Goal: Task Accomplishment & Management: Manage account settings

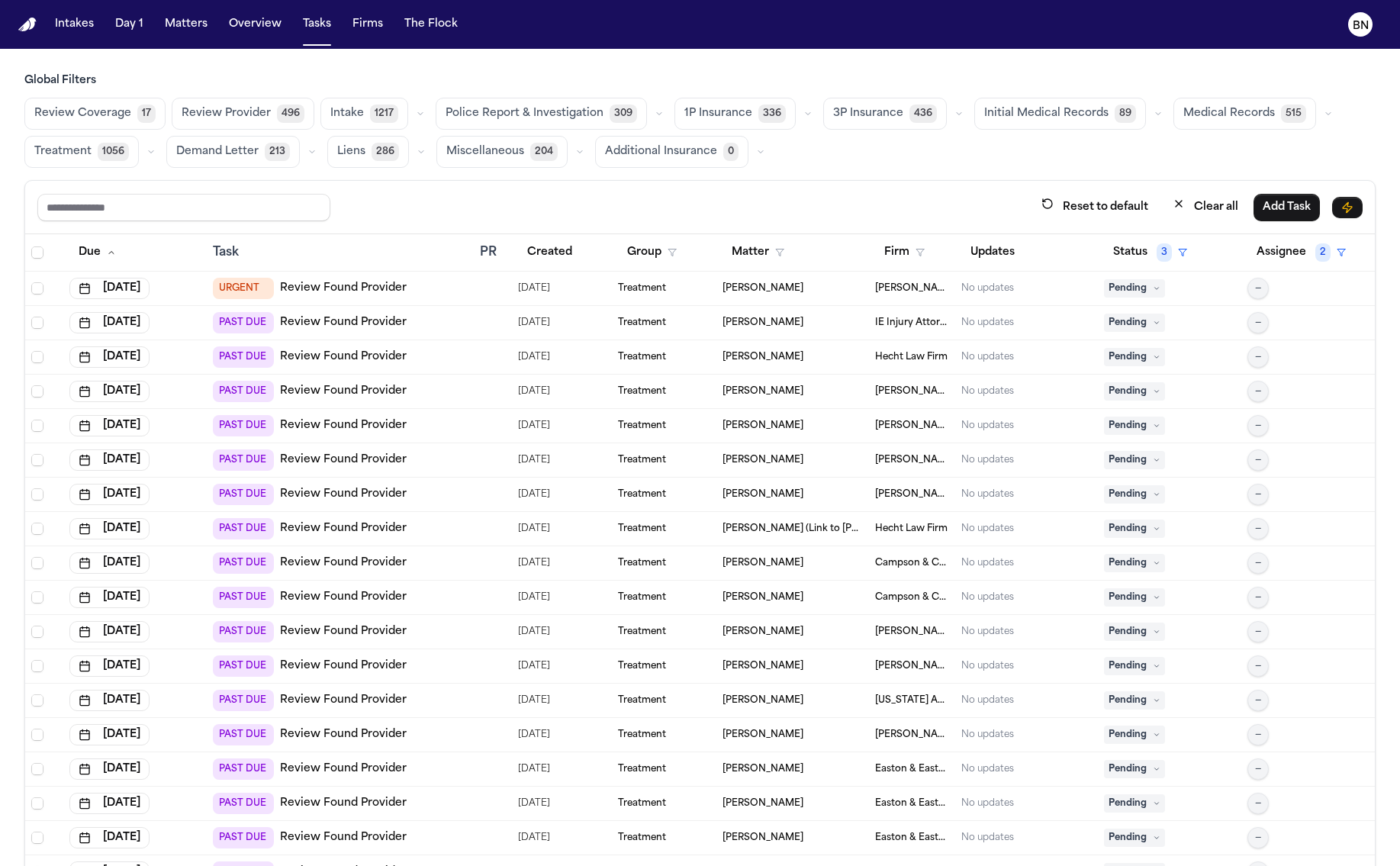
click at [416, 115] on icon "button" at bounding box center [420, 113] width 9 height 9
click at [411, 216] on button "HIPAA Directive 555" at bounding box center [397, 224] width 151 height 30
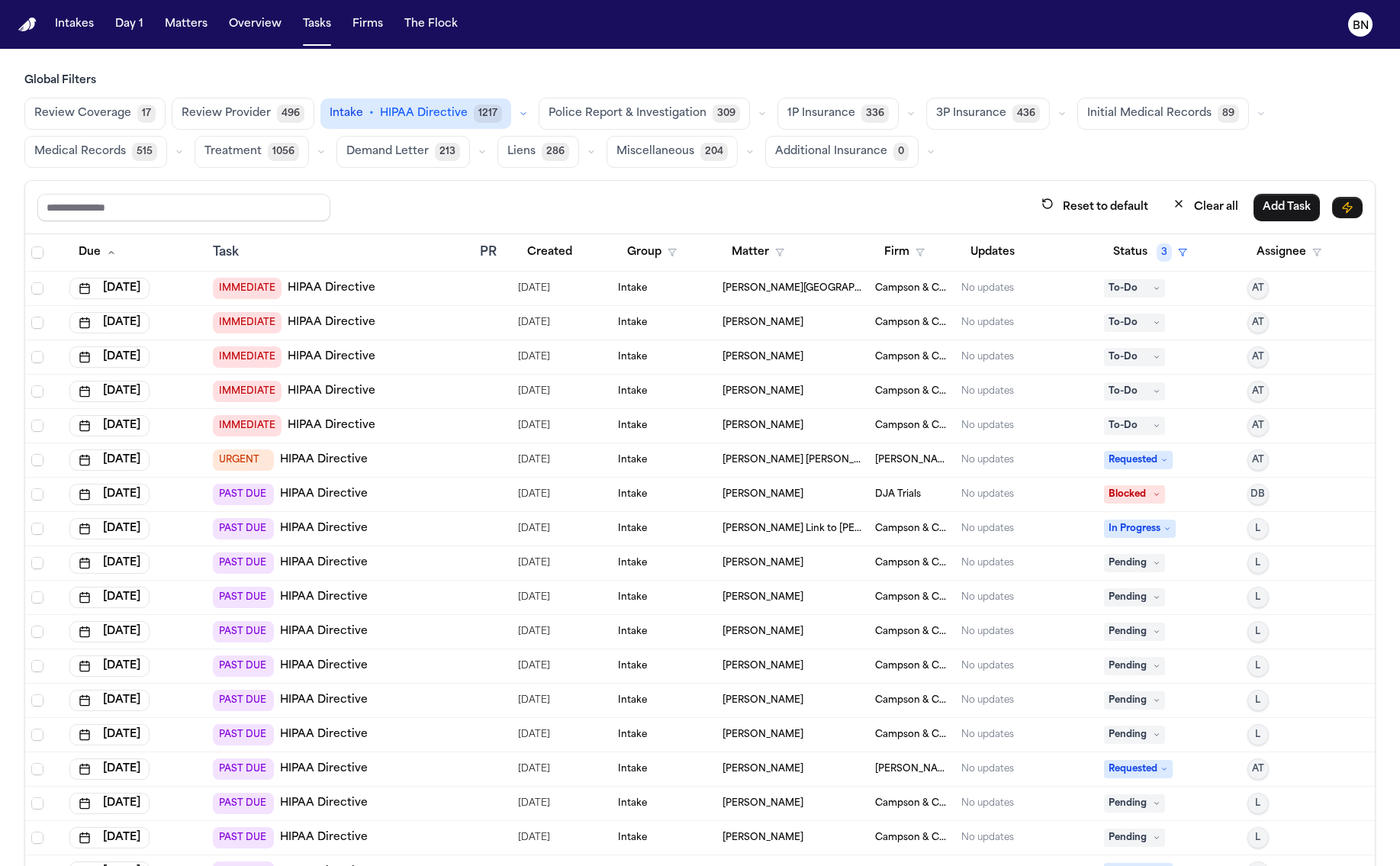
click at [298, 109] on button "Review Provider 496" at bounding box center [243, 113] width 142 height 32
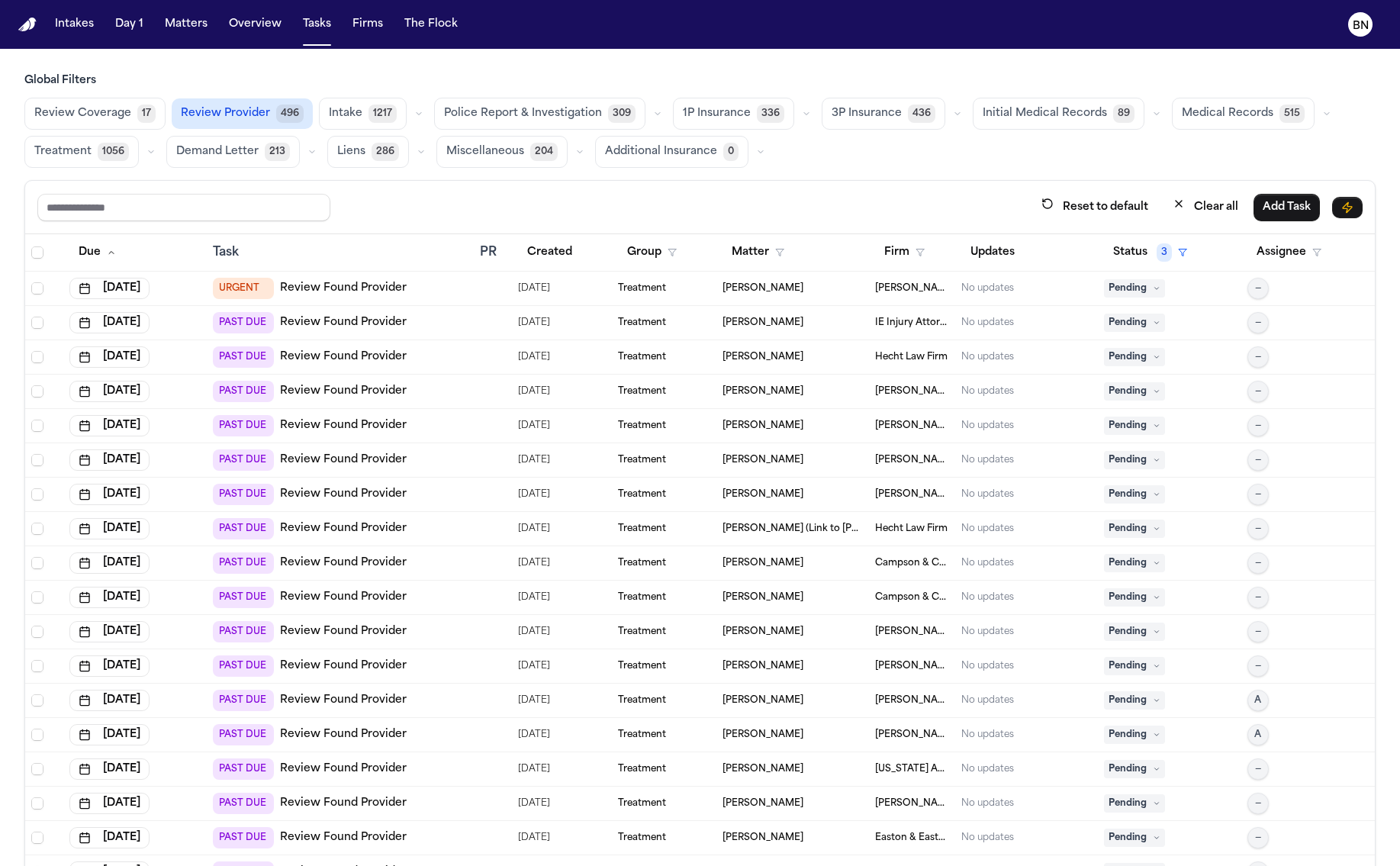
click at [802, 113] on icon "button" at bounding box center [806, 113] width 9 height 9
click at [1133, 115] on icon "button" at bounding box center [1156, 113] width 9 height 9
click at [973, 125] on button "Initial Medical Records 89" at bounding box center [1059, 113] width 171 height 32
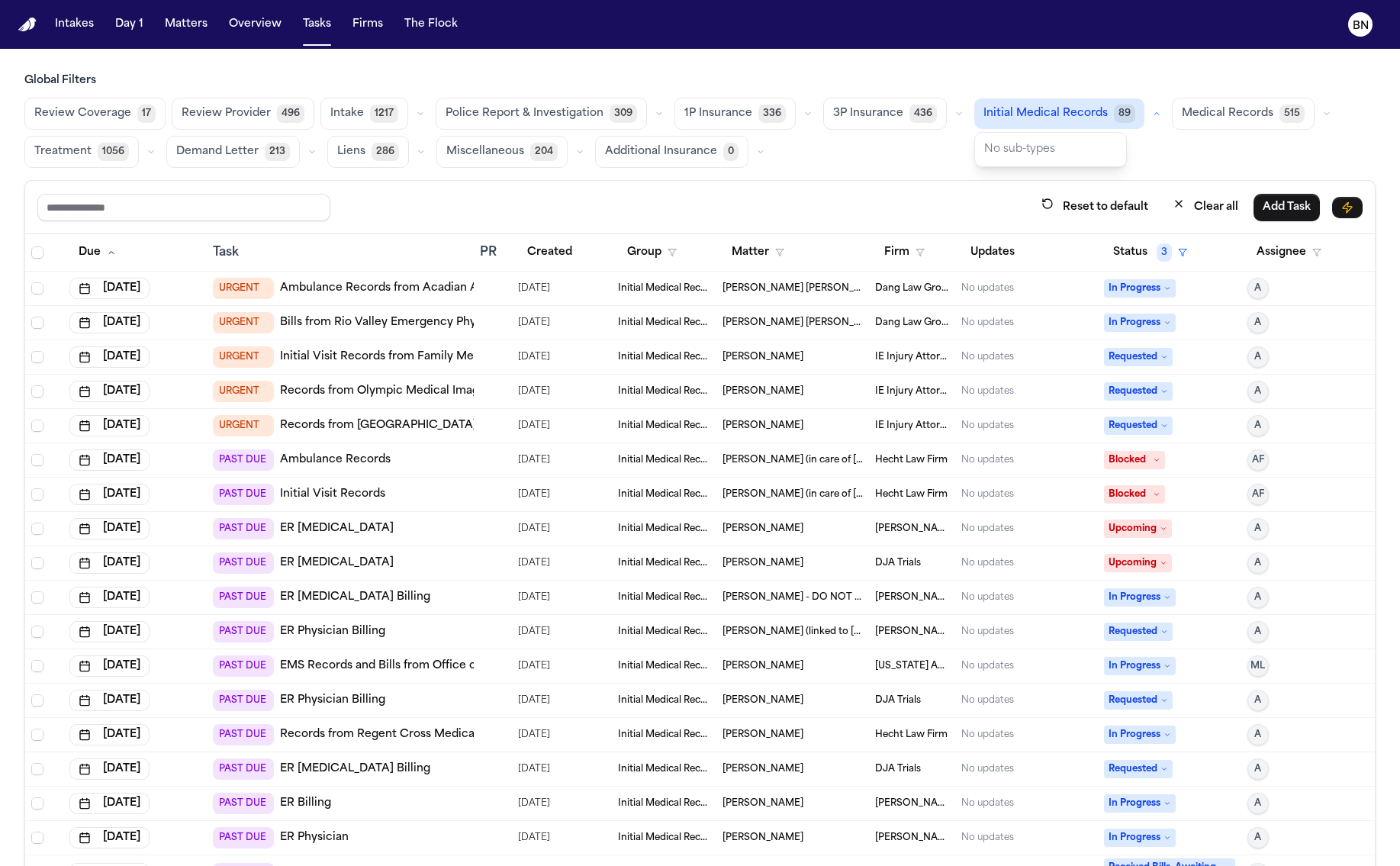
click at [873, 188] on div "Reset to default Clear all Add Task" at bounding box center [700, 207] width 1350 height 54
click at [127, 114] on span "Review Coverage" at bounding box center [82, 114] width 96 height 16
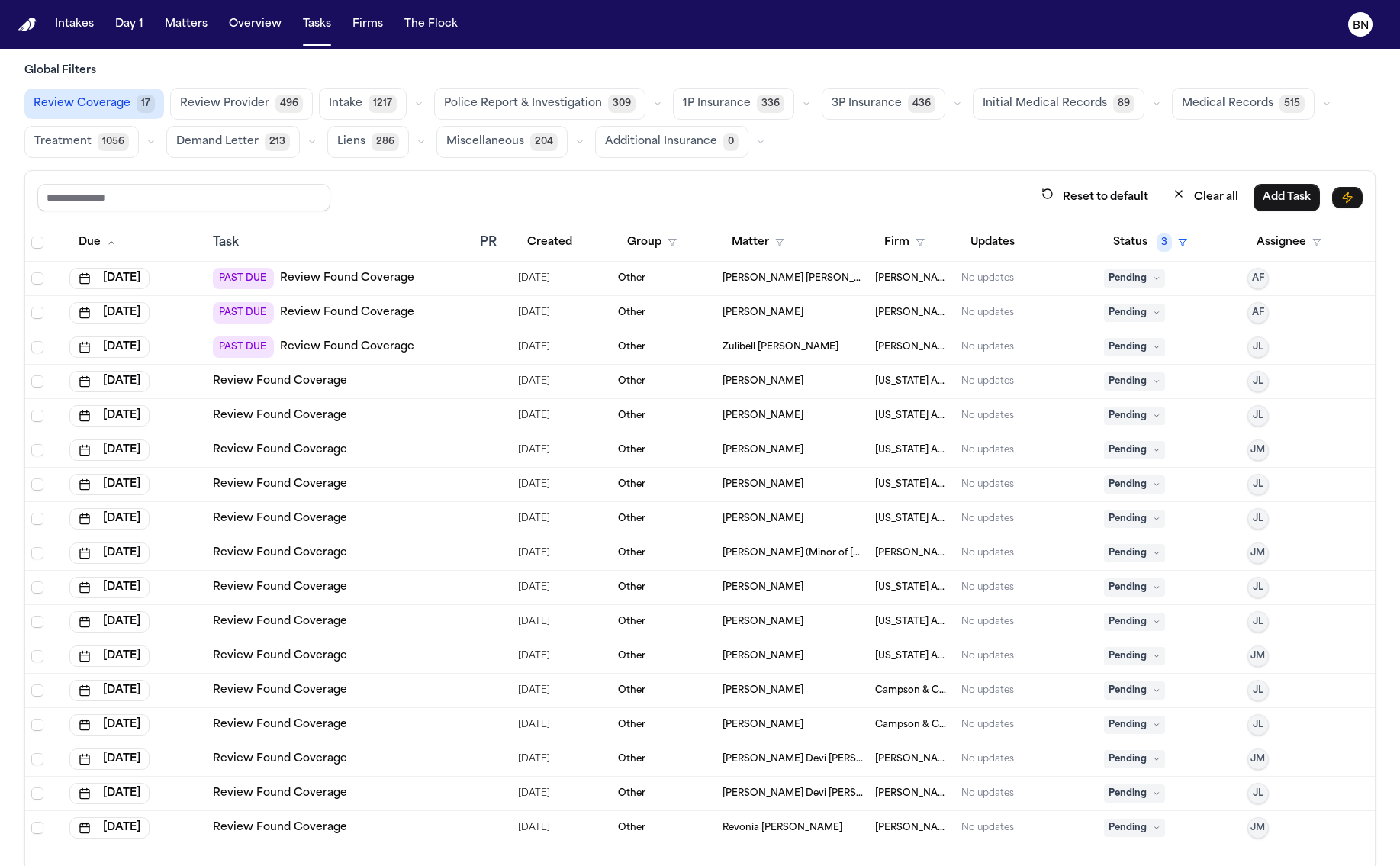
scroll to position [9, 0]
click at [797, 410] on span "Kennesha McConnico" at bounding box center [763, 416] width 81 height 13
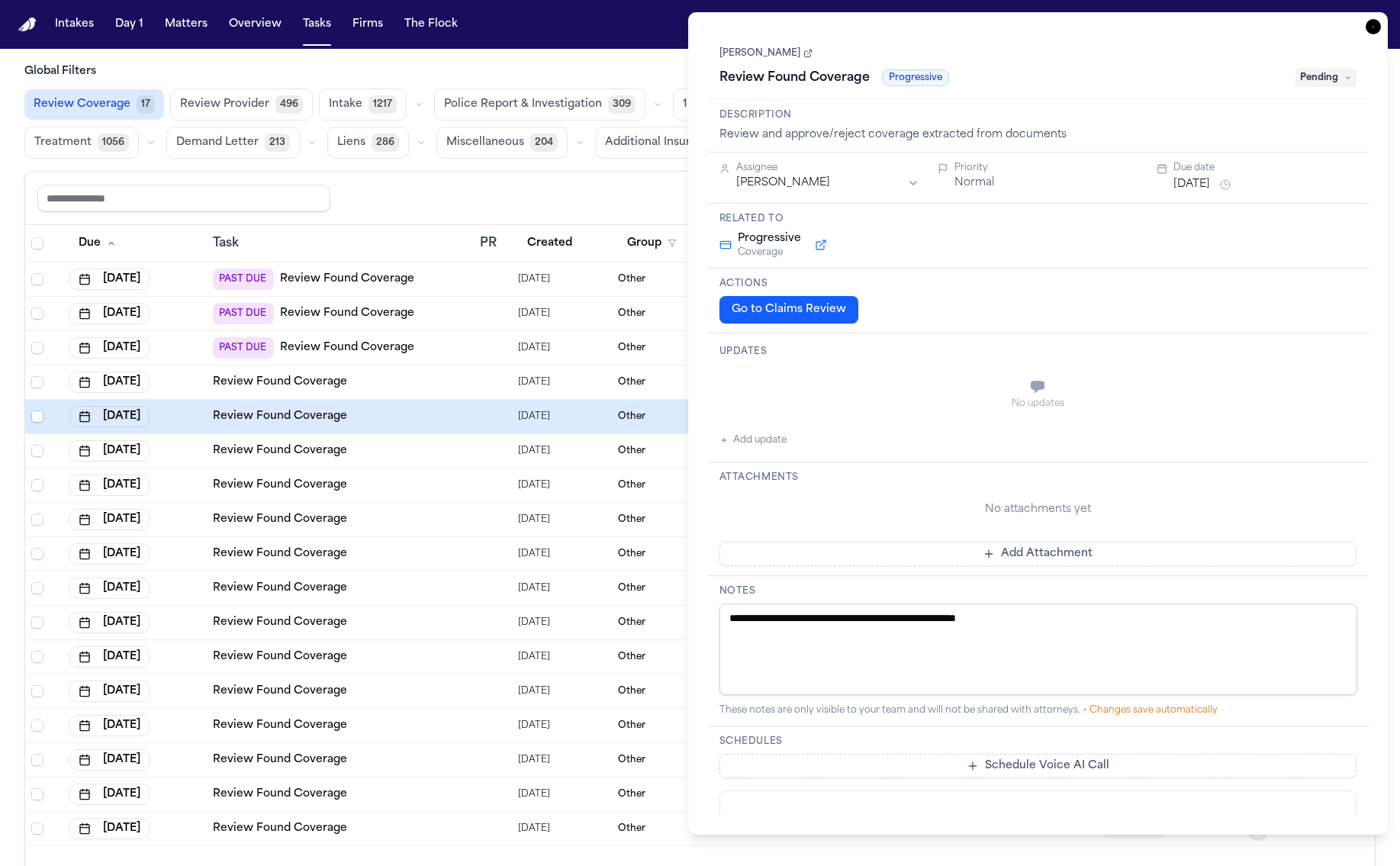
click at [737, 52] on link "Kennesha McConnico" at bounding box center [767, 54] width 94 height 13
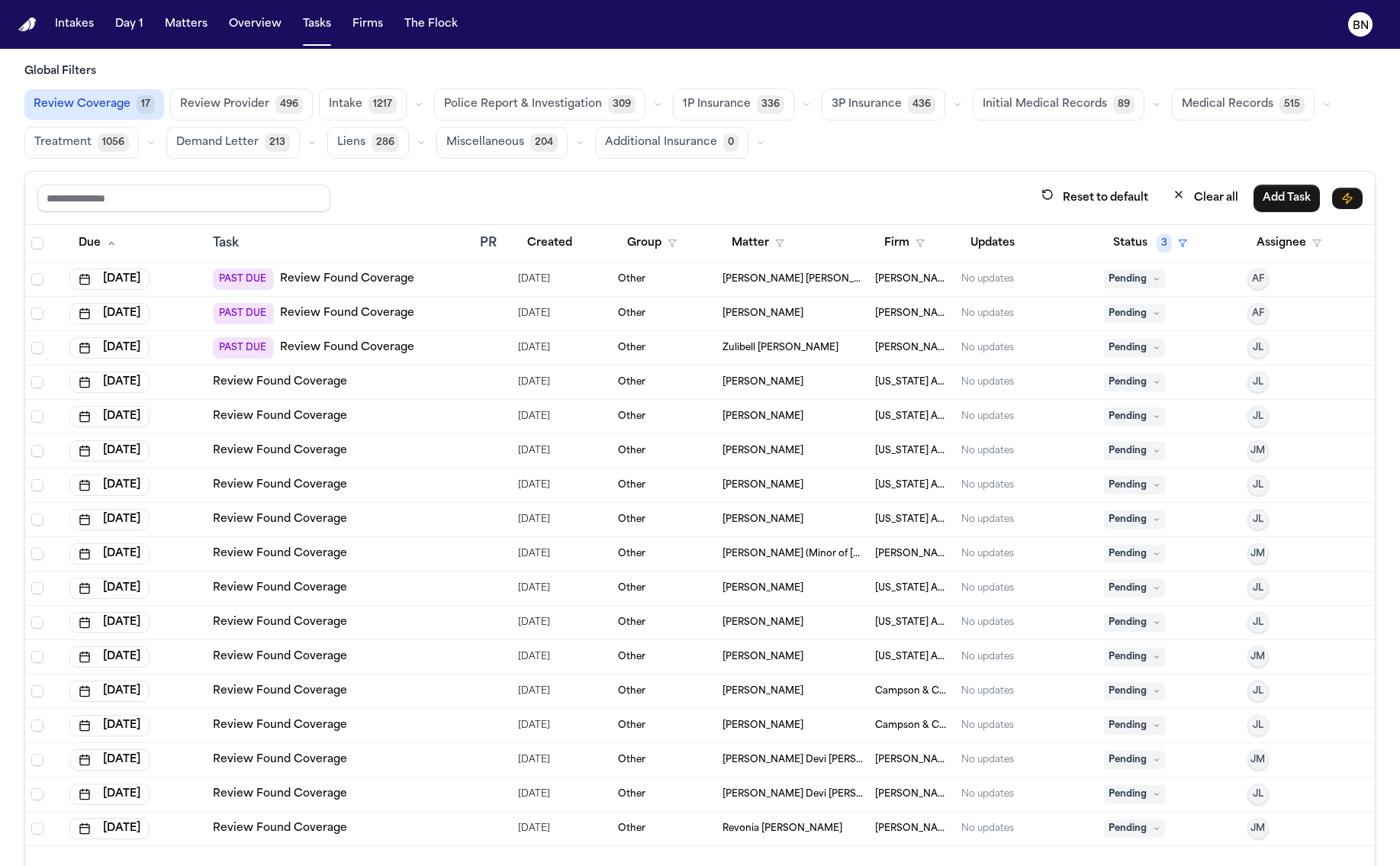
click at [619, 67] on h3 "Global Filters" at bounding box center [700, 72] width 1351 height 16
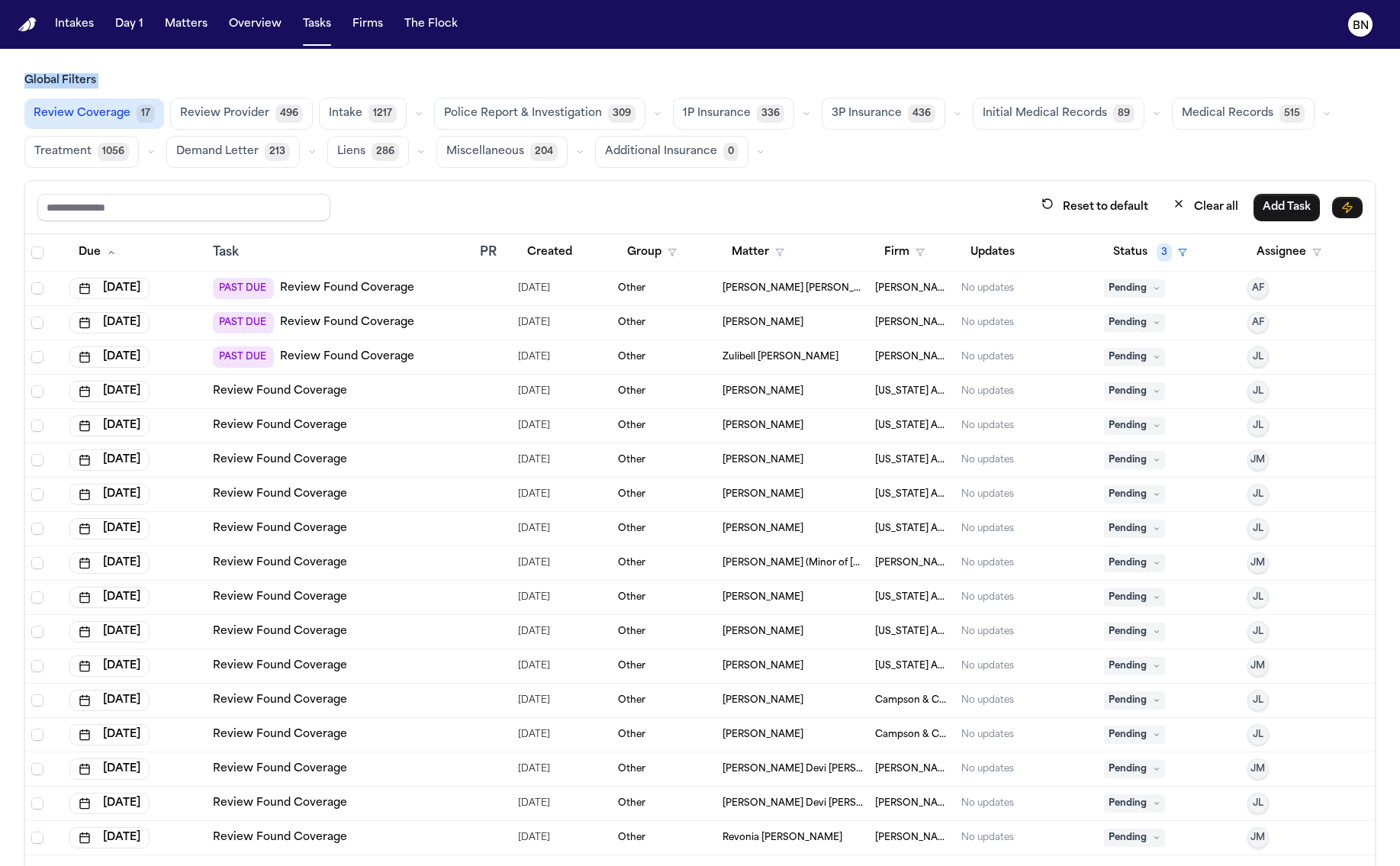
click at [630, 51] on main "Global Filters Review Coverage 17 Review Provider 496 Intake 1217 Police Report…" at bounding box center [700, 457] width 1400 height 817
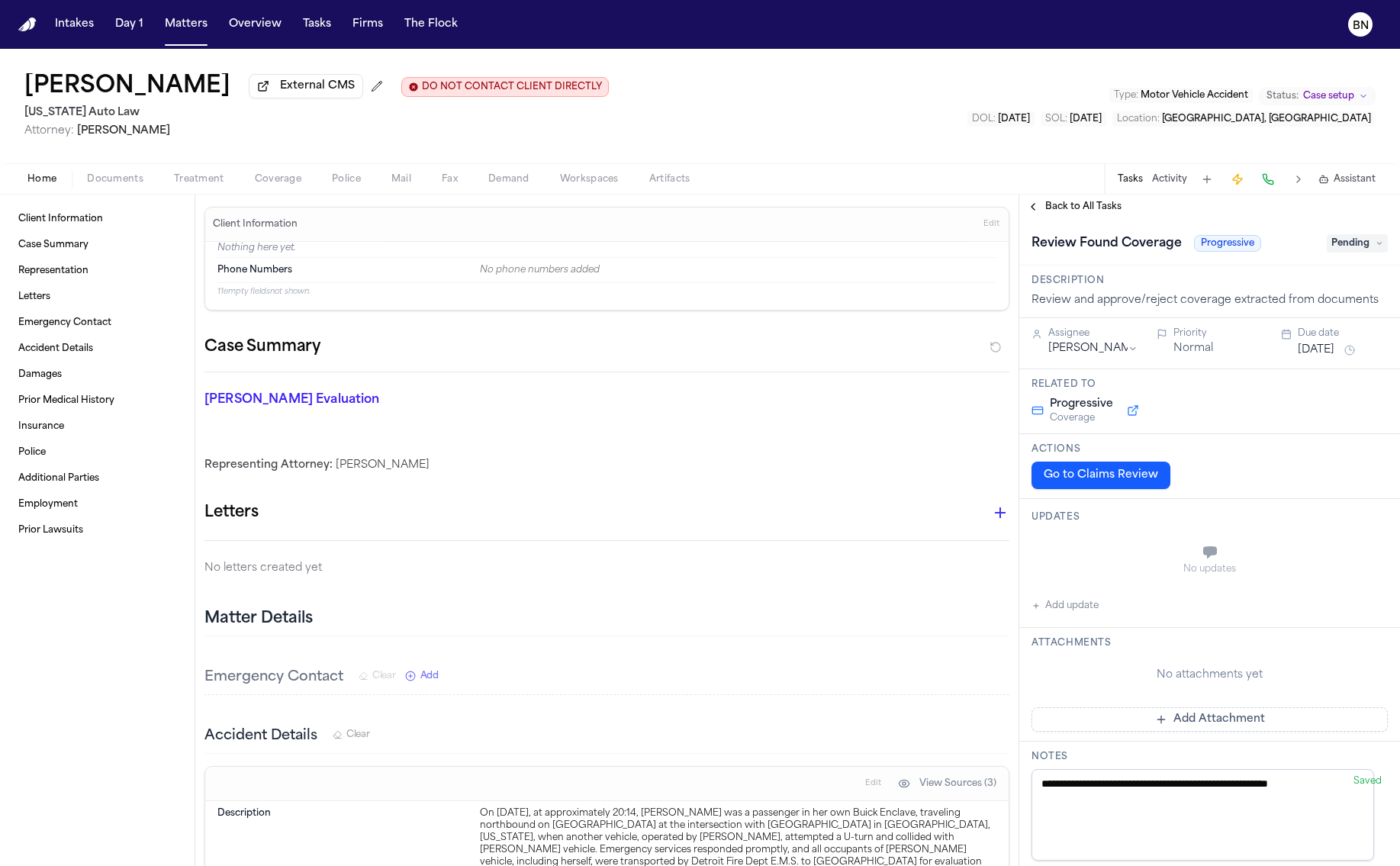
scroll to position [149, 0]
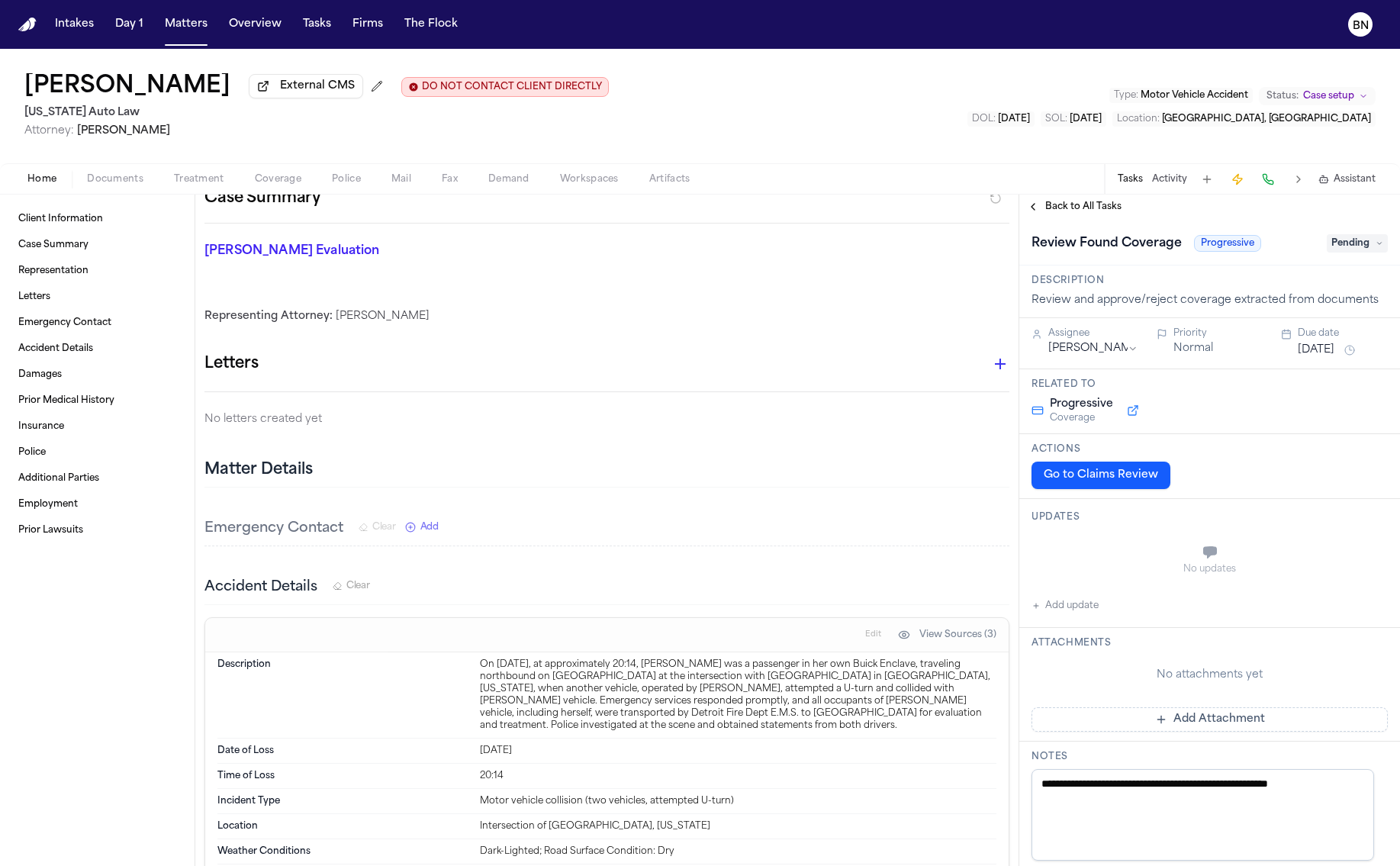
click at [266, 172] on button "Coverage" at bounding box center [278, 179] width 77 height 19
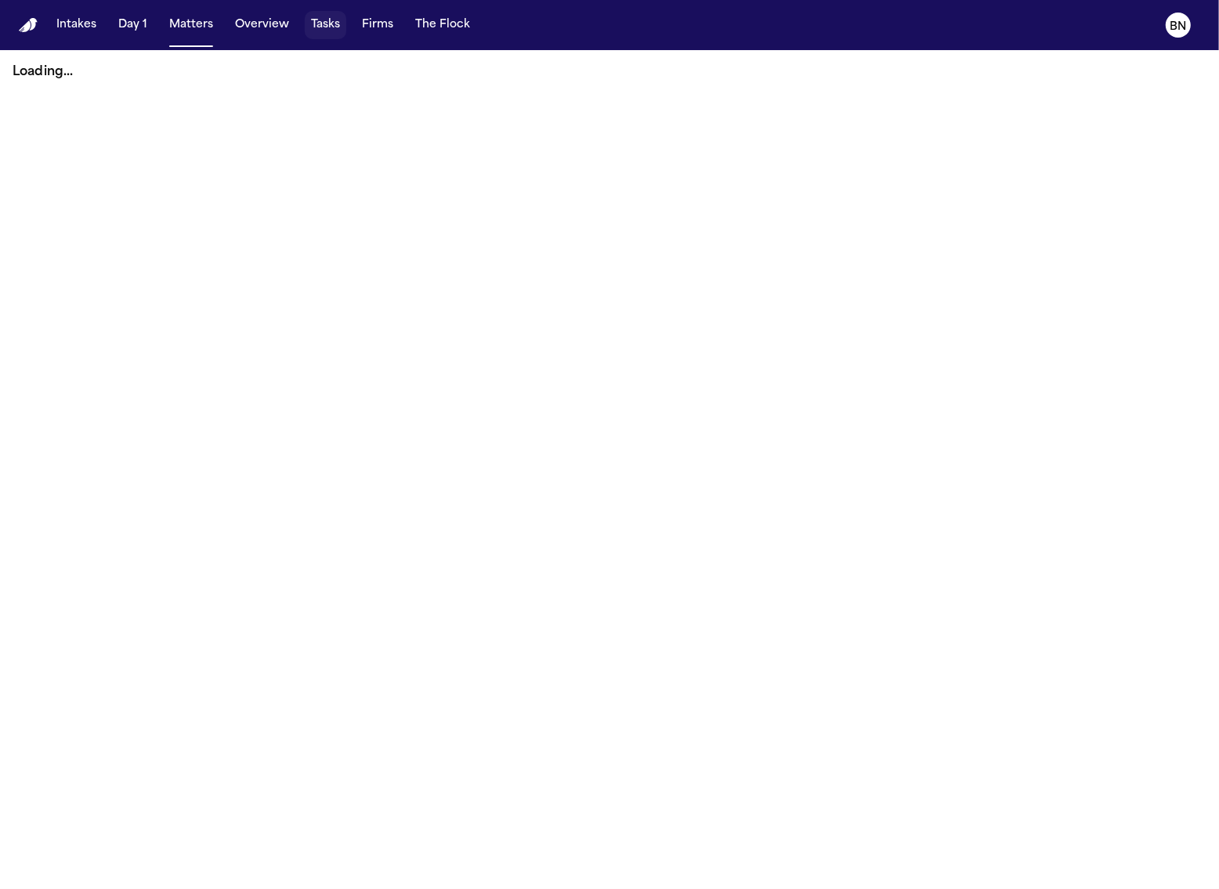
click at [320, 13] on button "Tasks" at bounding box center [326, 25] width 42 height 28
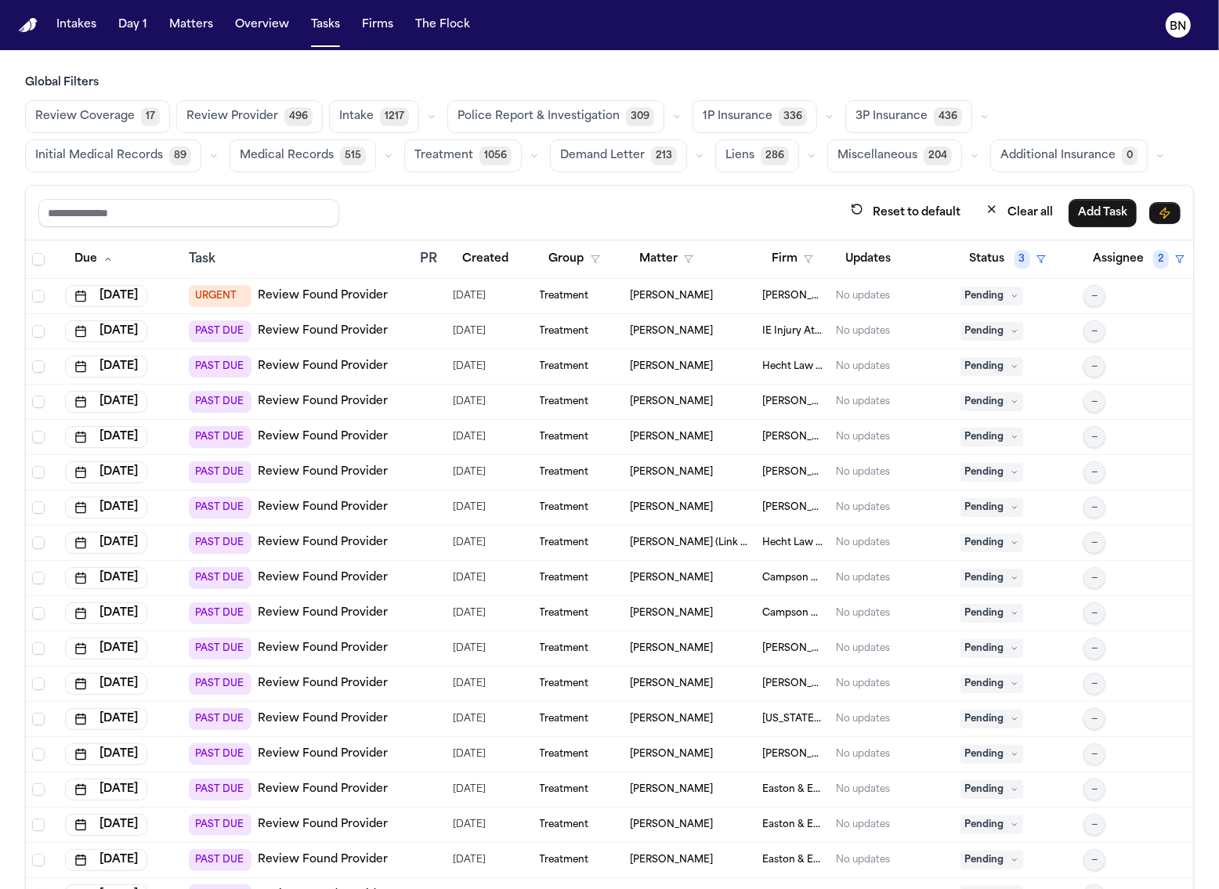
click at [825, 117] on icon "button" at bounding box center [829, 116] width 9 height 9
drag, startPoint x: 1146, startPoint y: 112, endPoint x: 1158, endPoint y: 113, distance: 11.8
click at [201, 139] on button "Initial Medical Records 89" at bounding box center [113, 155] width 176 height 33
click at [222, 146] on button "button" at bounding box center [212, 155] width 19 height 19
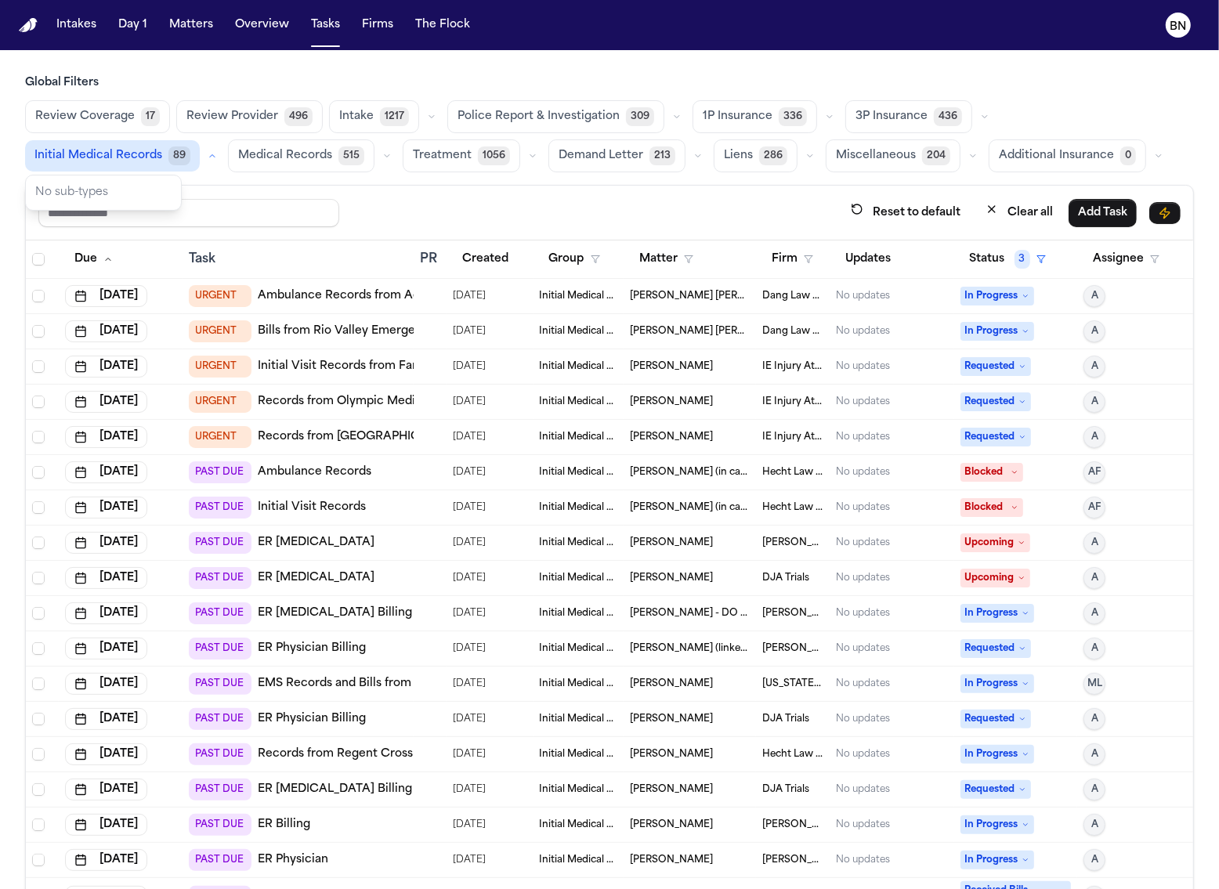
click at [217, 151] on icon "button" at bounding box center [212, 155] width 9 height 9
click at [162, 148] on span "Initial Medical Records" at bounding box center [98, 156] width 128 height 16
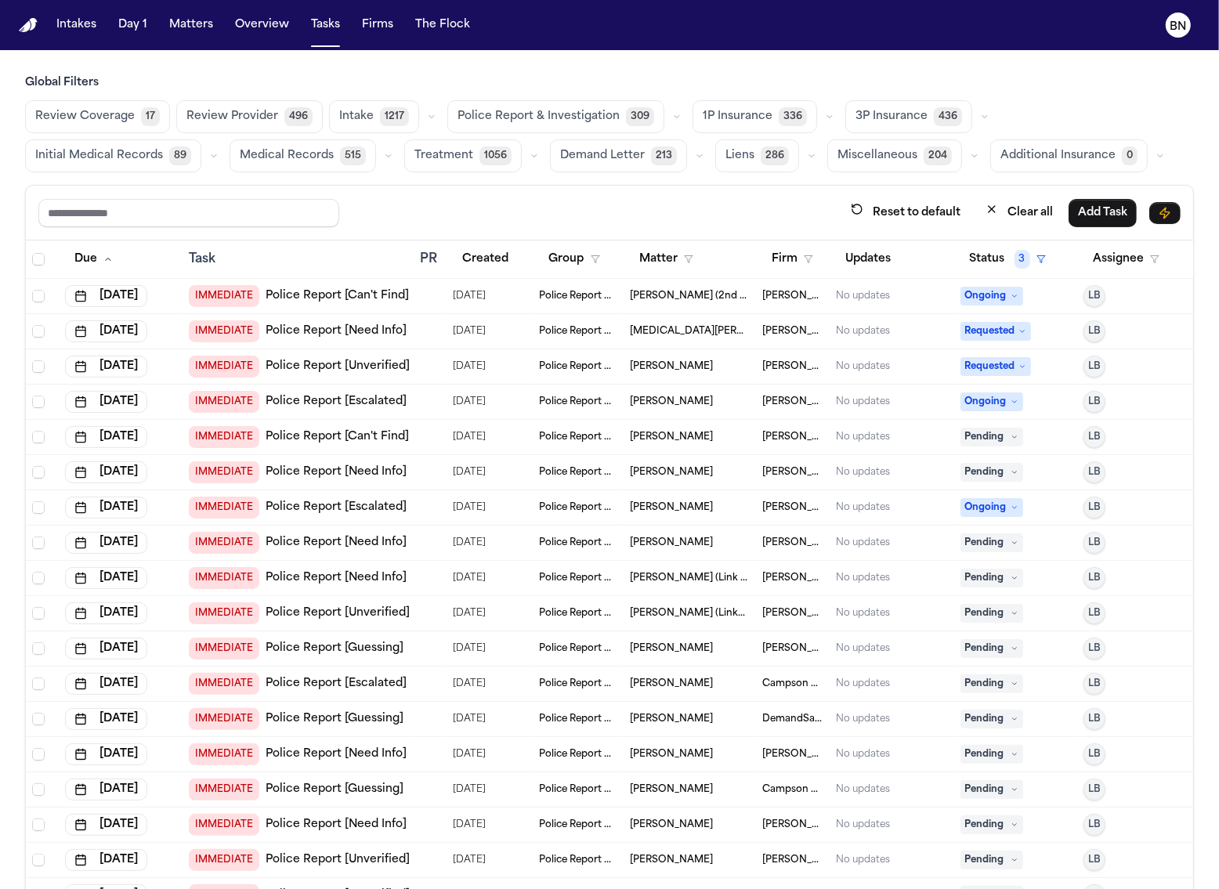
click at [163, 148] on span "Initial Medical Records" at bounding box center [99, 156] width 128 height 16
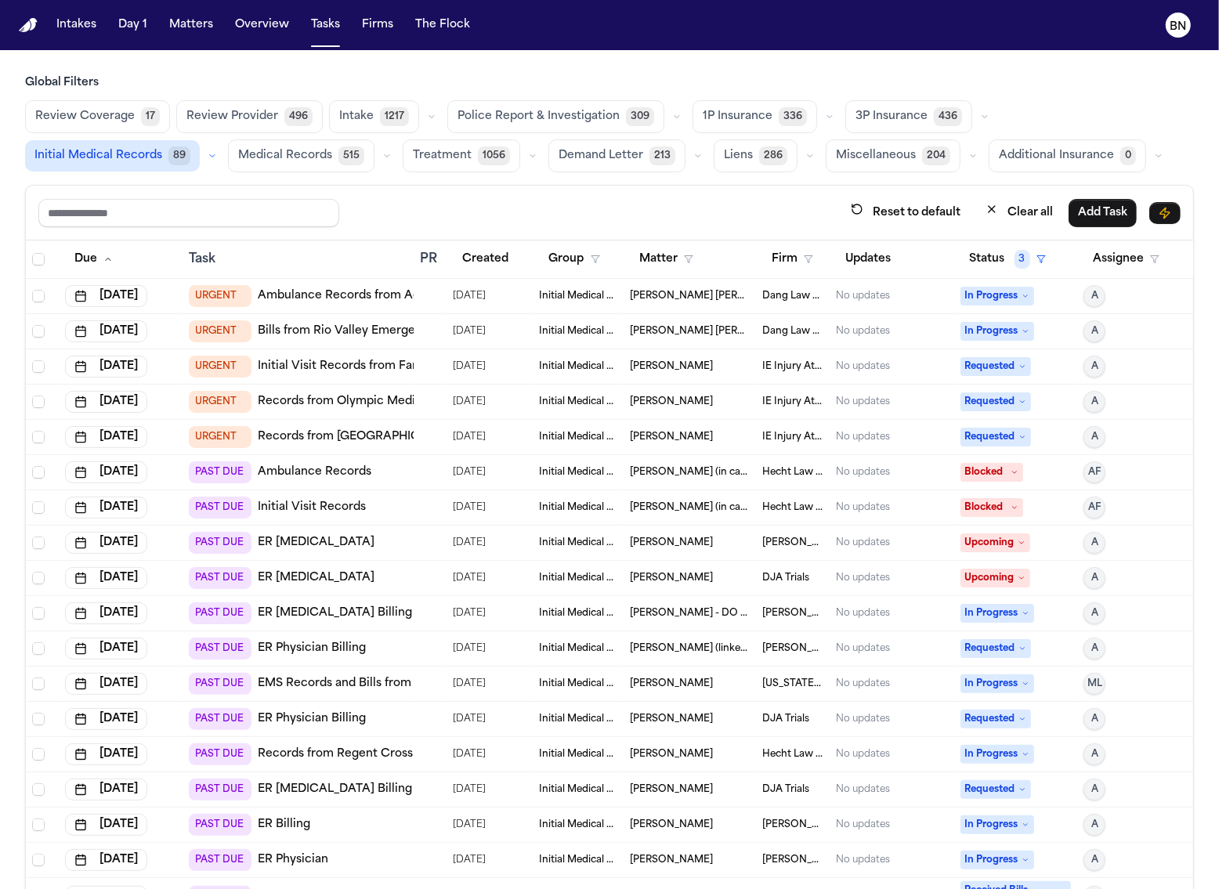
click at [378, 156] on button "button" at bounding box center [387, 155] width 19 height 19
click at [229, 187] on button "Medical Records 411" at bounding box center [306, 194] width 155 height 31
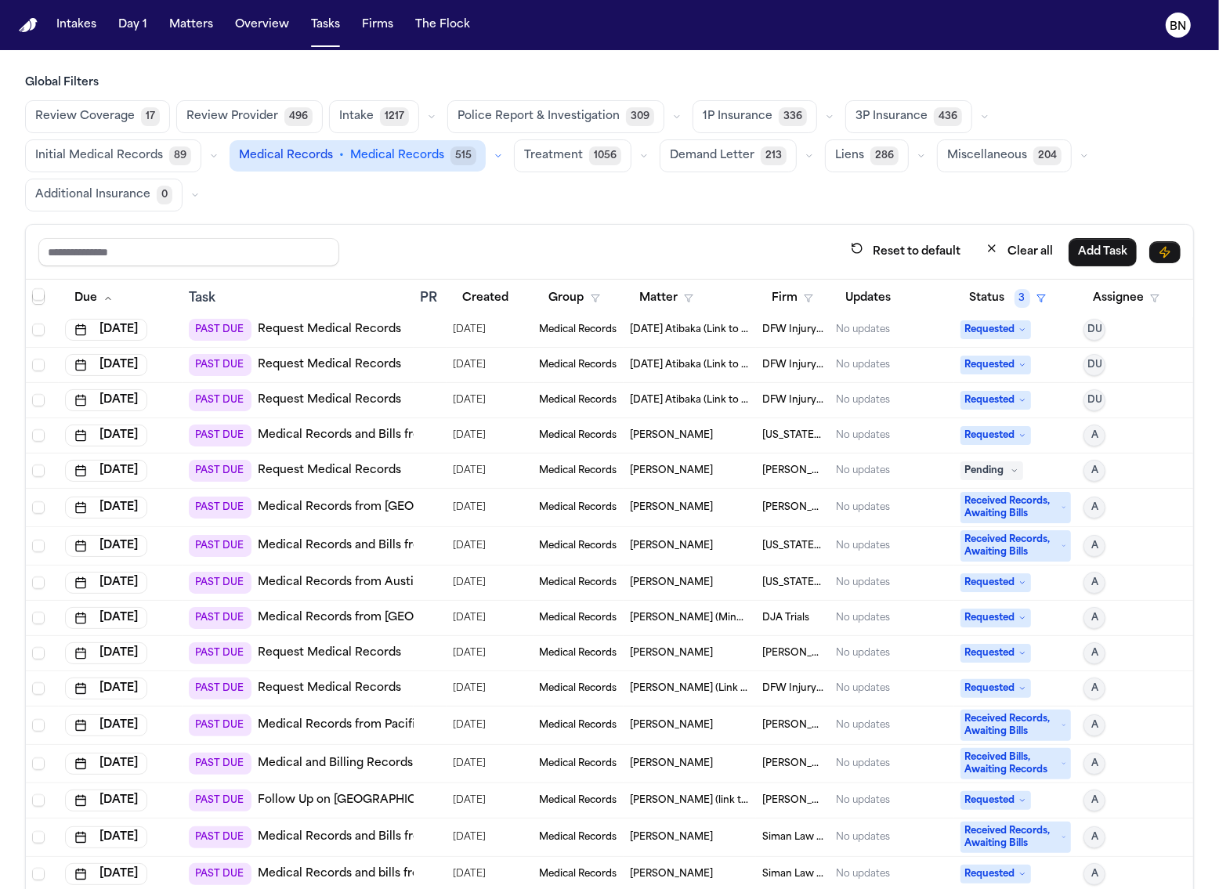
scroll to position [9013, 0]
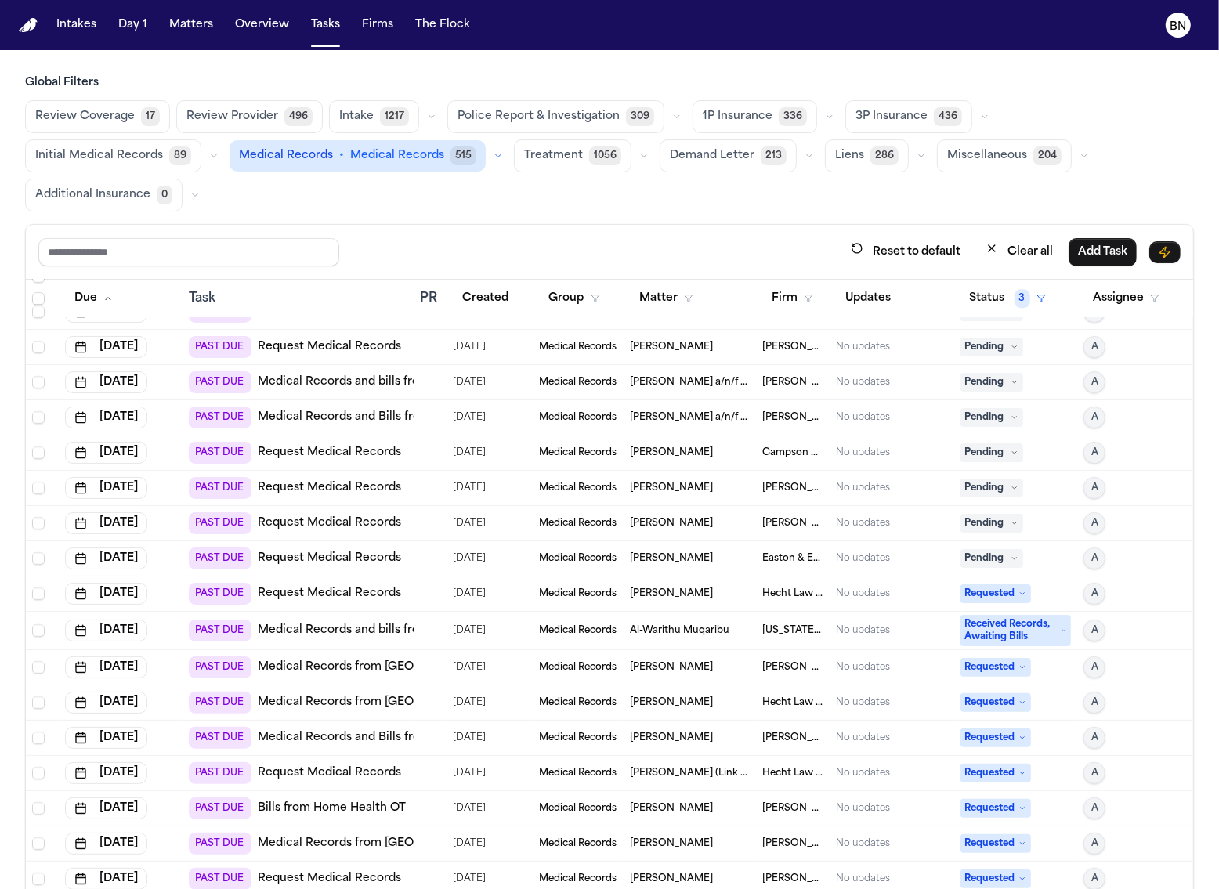
click at [639, 152] on icon "button" at bounding box center [643, 155] width 9 height 9
click at [514, 144] on div "Treatment 1056" at bounding box center [583, 155] width 139 height 33
click at [639, 151] on icon "button" at bounding box center [643, 155] width 9 height 9
click at [524, 238] on span "Review Found Provider" at bounding box center [578, 245] width 108 height 31
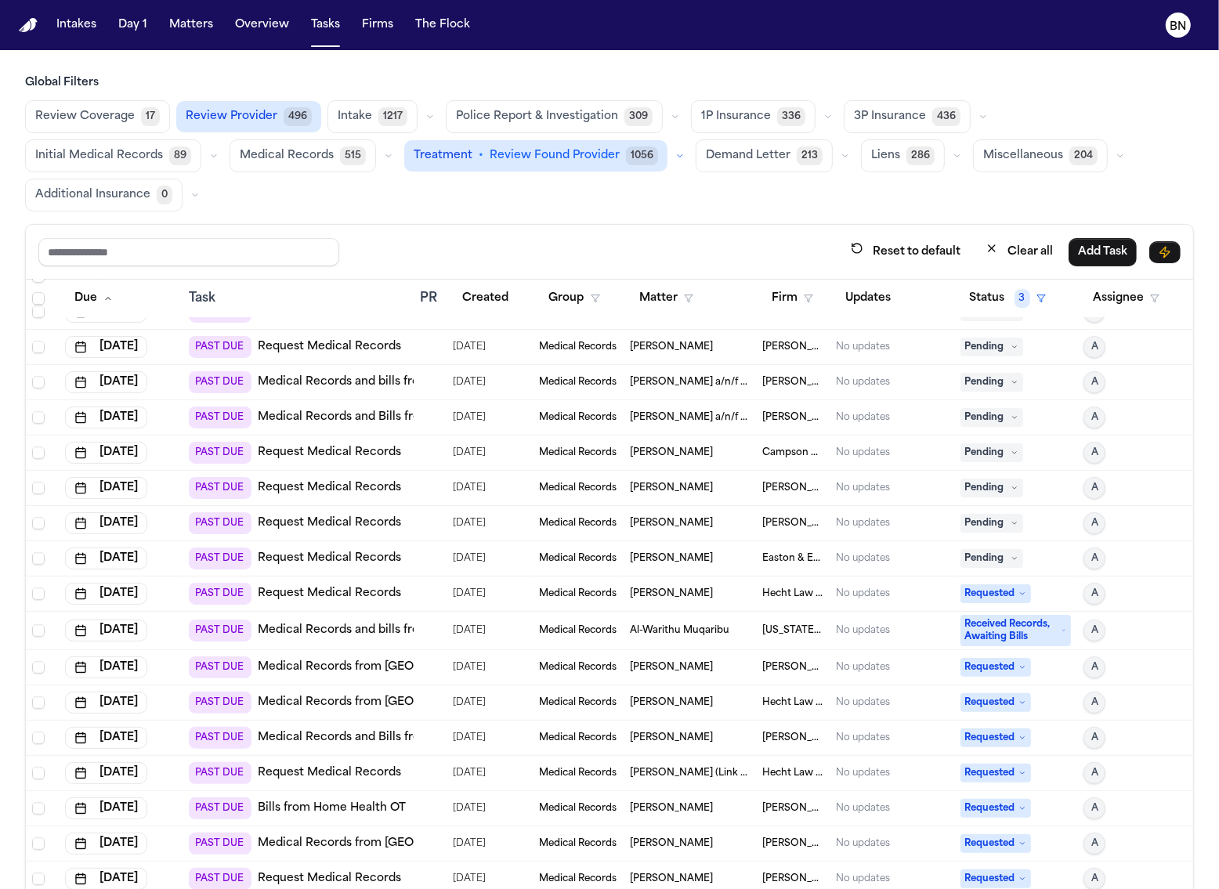
click at [671, 157] on button "button" at bounding box center [680, 155] width 19 height 19
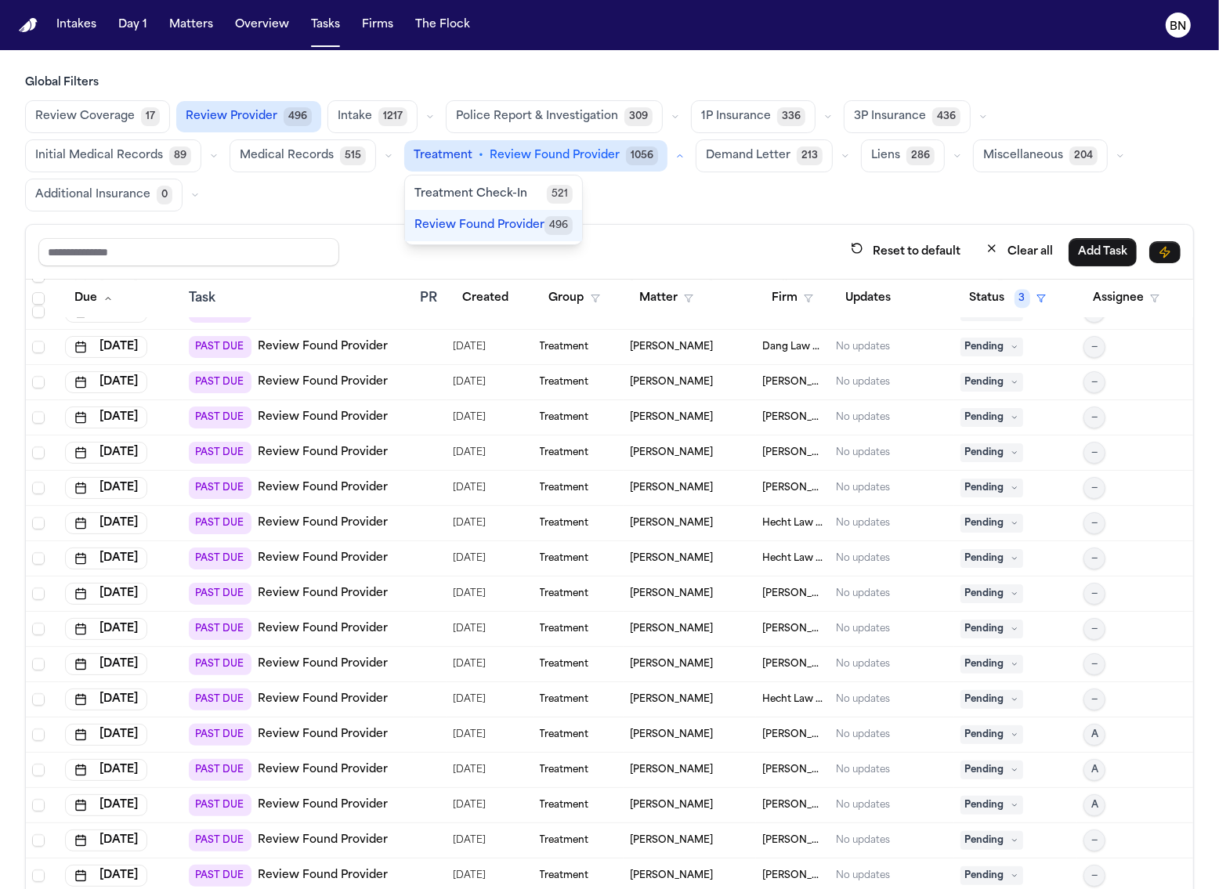
click at [547, 185] on span "521" at bounding box center [560, 194] width 26 height 19
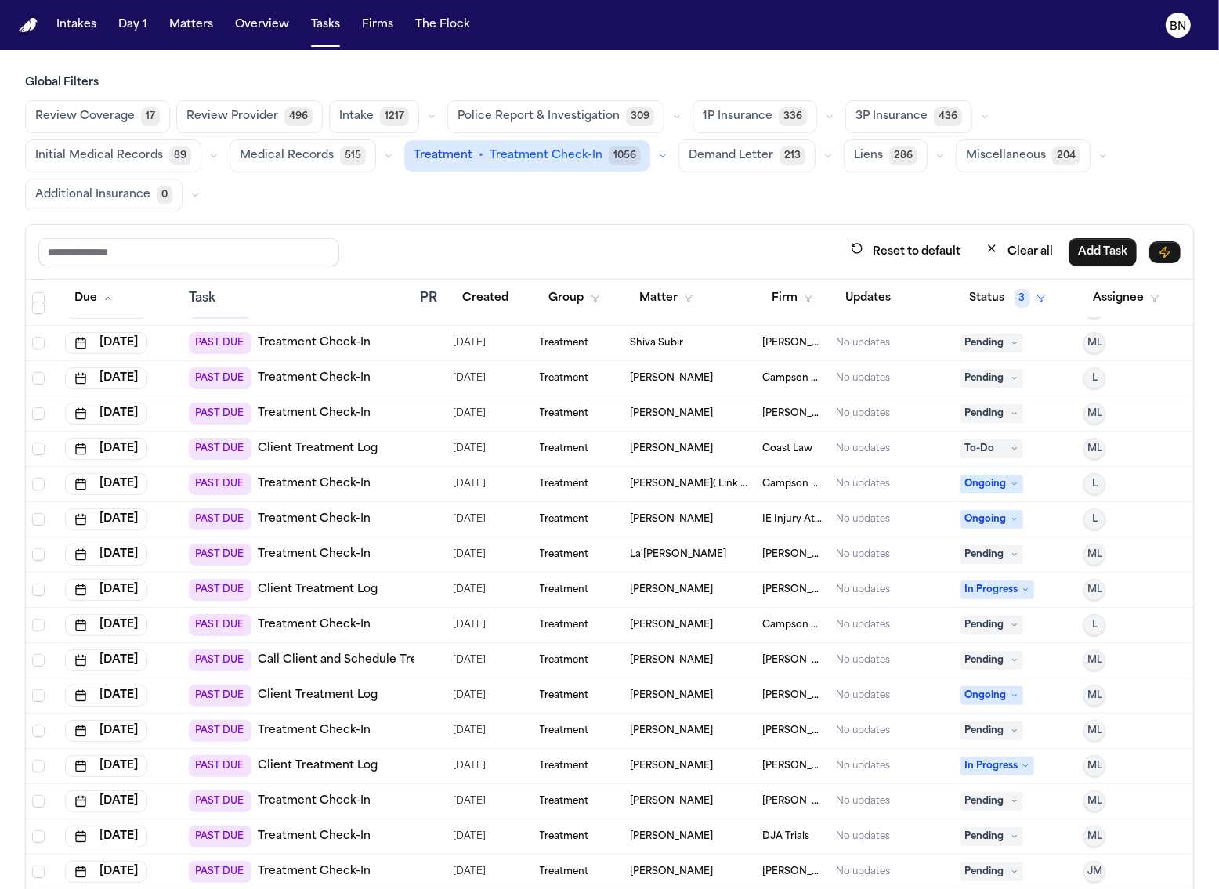
scroll to position [0, 0]
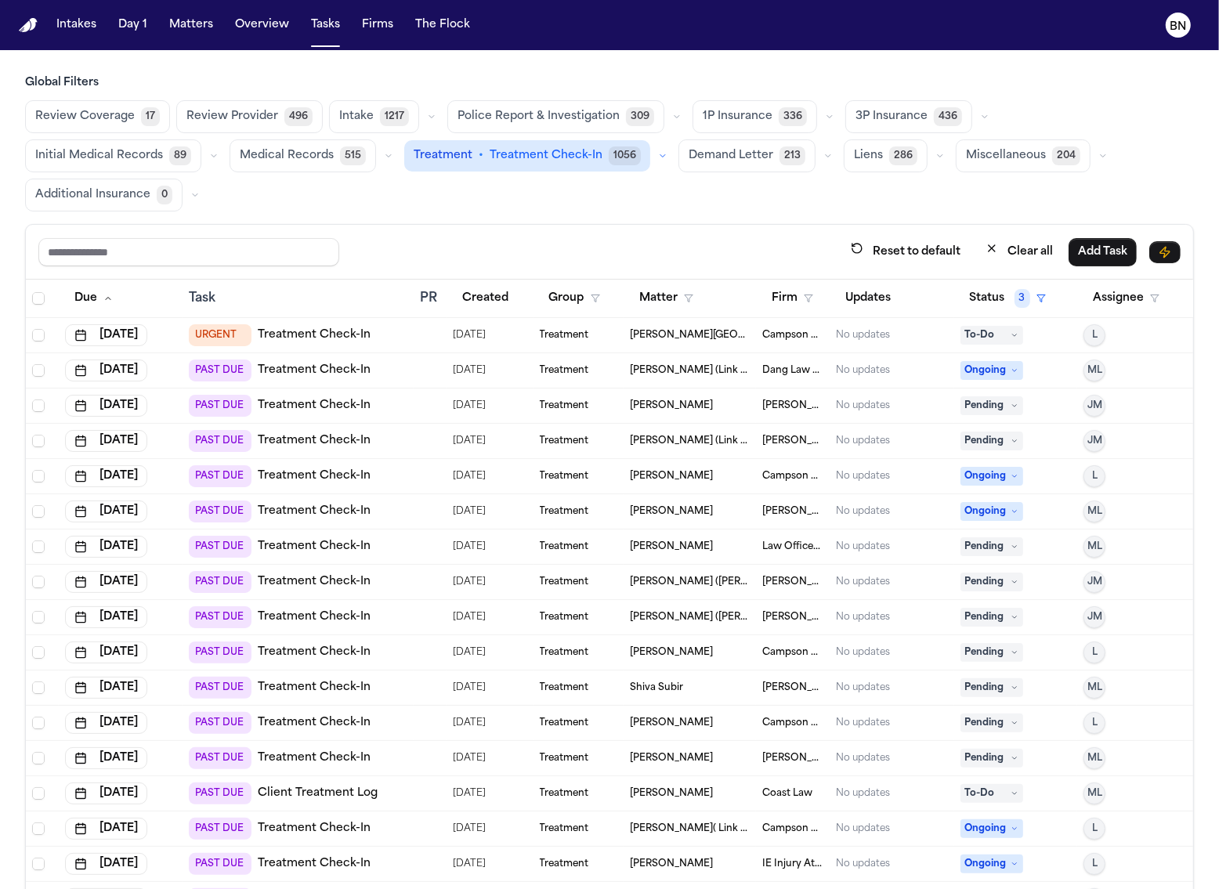
click at [250, 103] on button "Review Provider 496" at bounding box center [249, 116] width 146 height 33
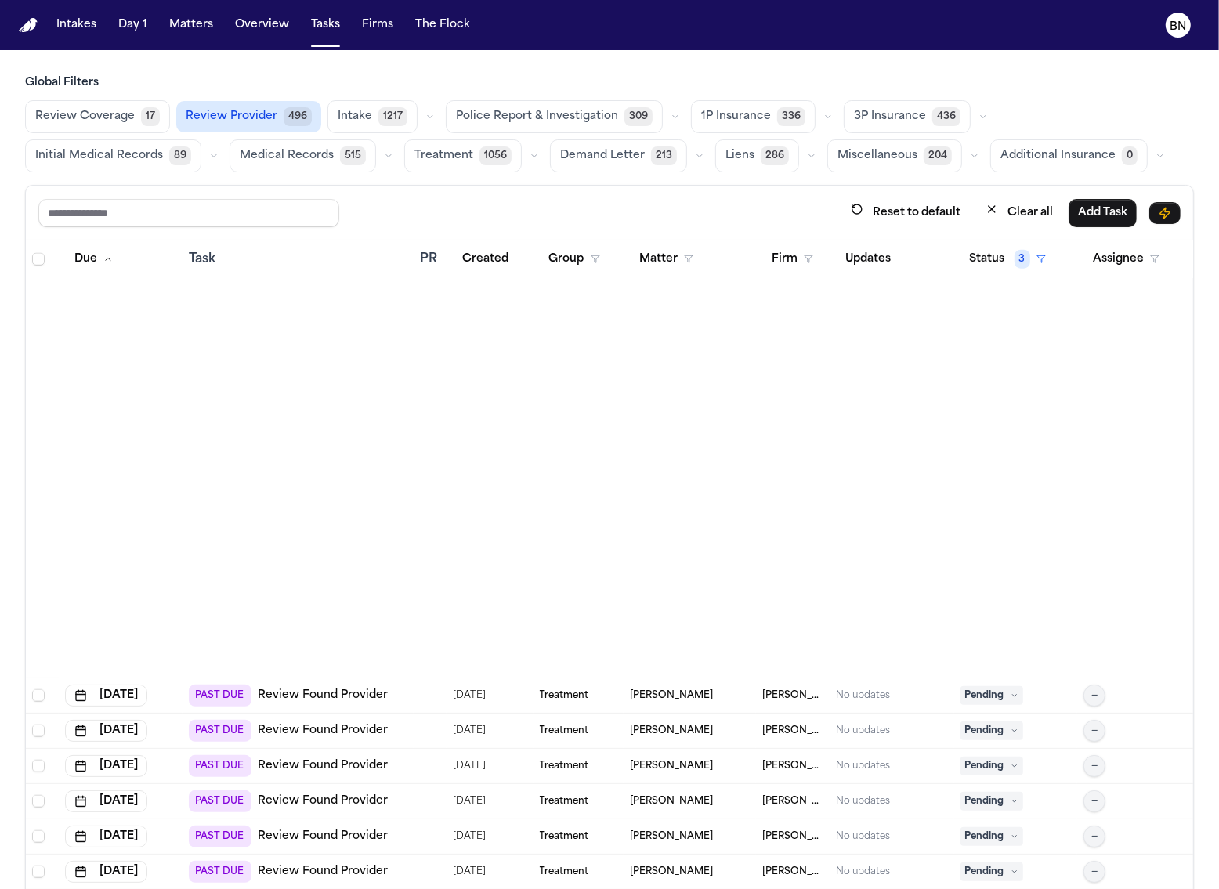
scroll to position [7639, 0]
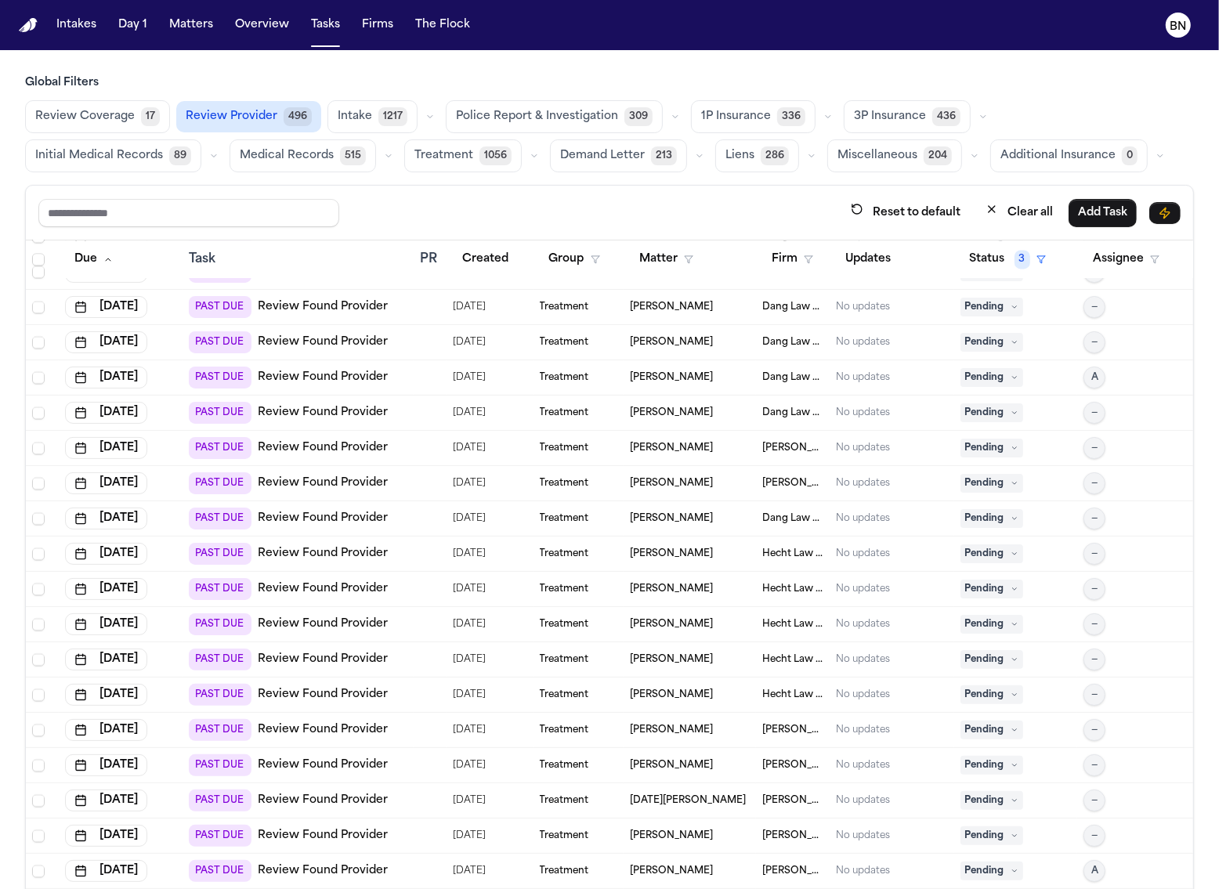
click at [985, 298] on span "Pending" at bounding box center [991, 307] width 63 height 19
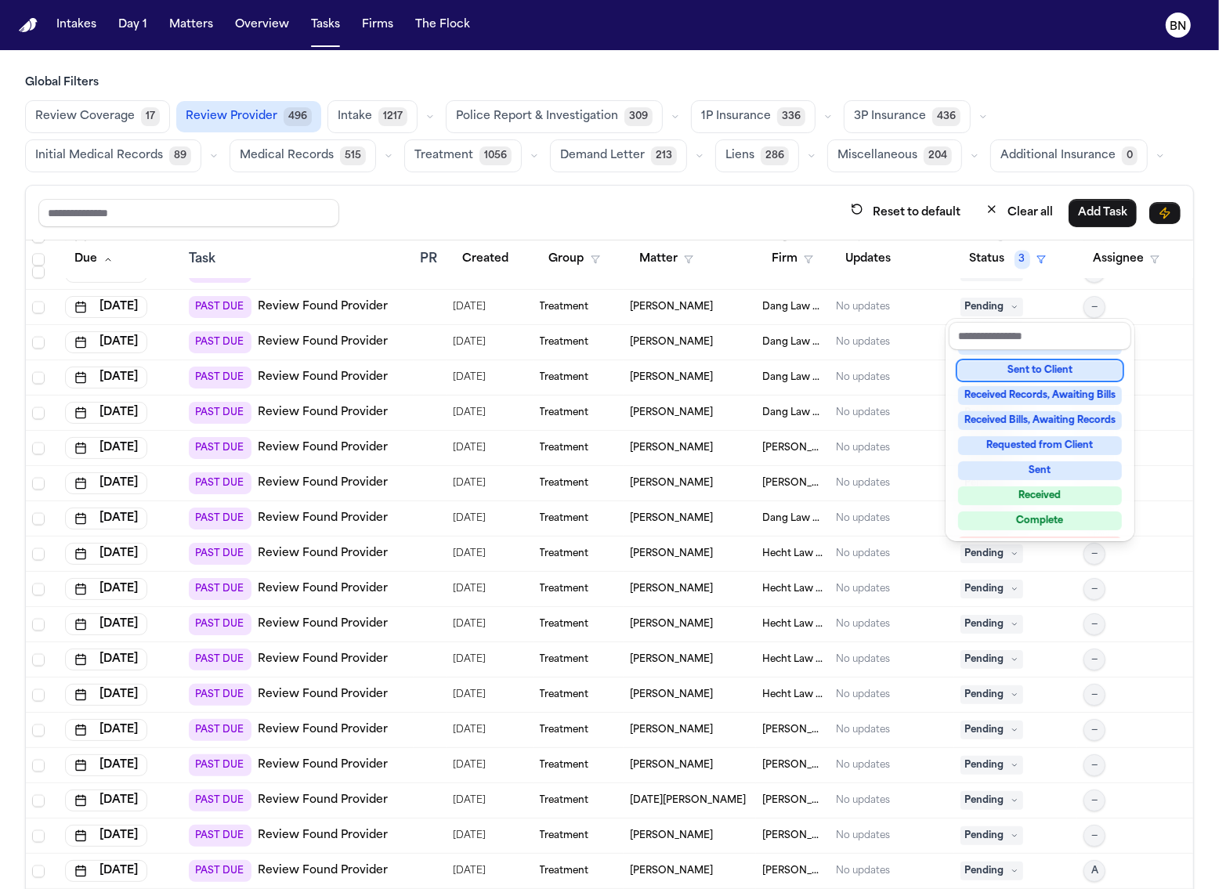
scroll to position [197, 0]
type input "*"
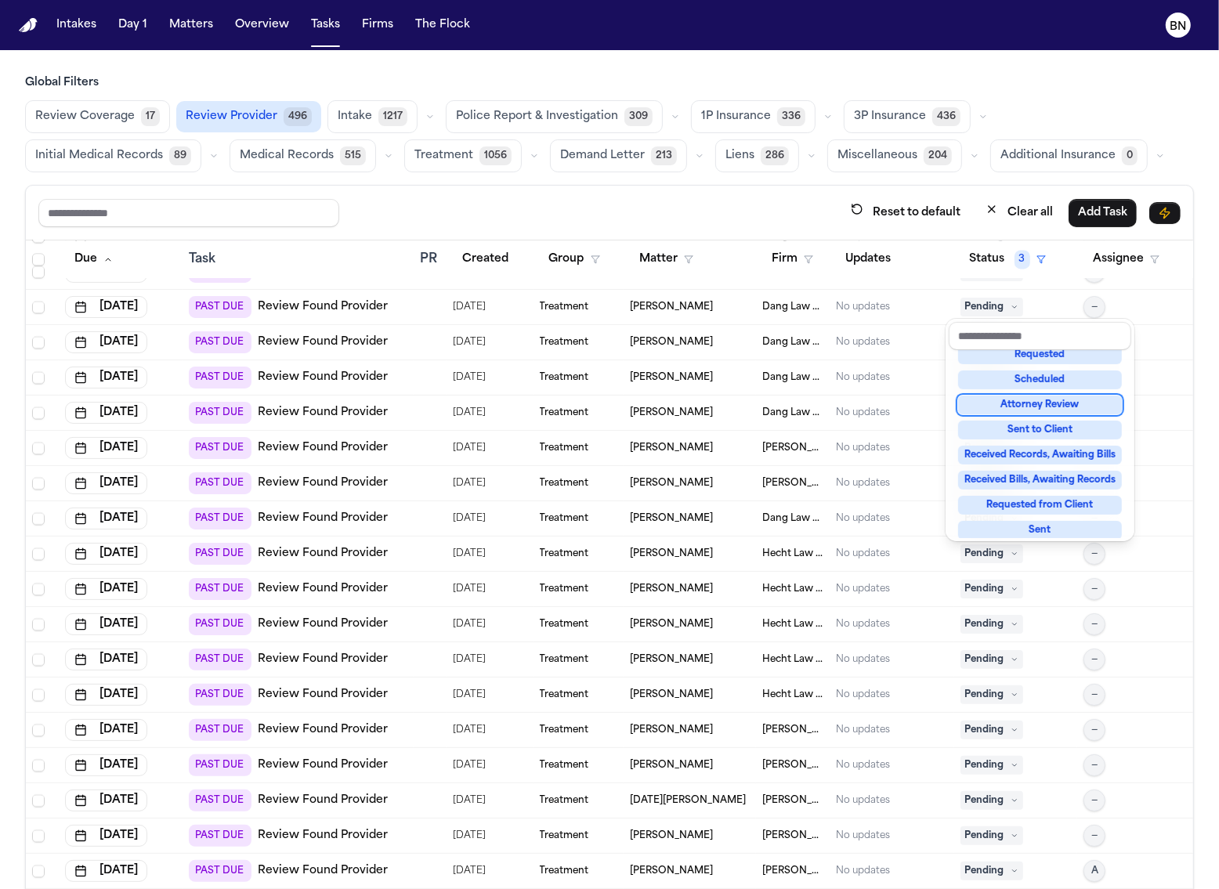
scroll to position [6808, 0]
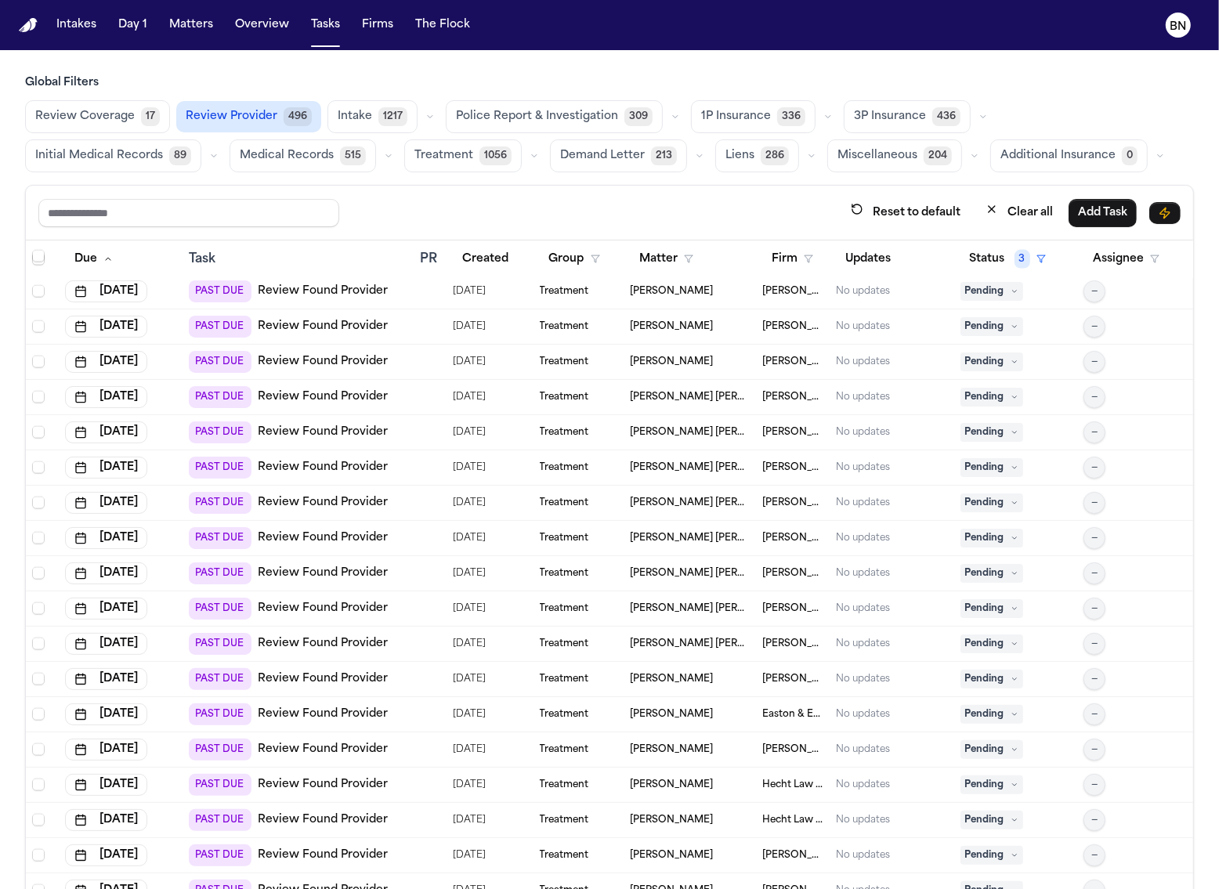
click at [956, 161] on div "Global Filters Review Coverage 17 Review Provider 496 Intake 1217 Police Report…" at bounding box center [609, 516] width 1169 height 883
